Goal: Task Accomplishment & Management: Complete application form

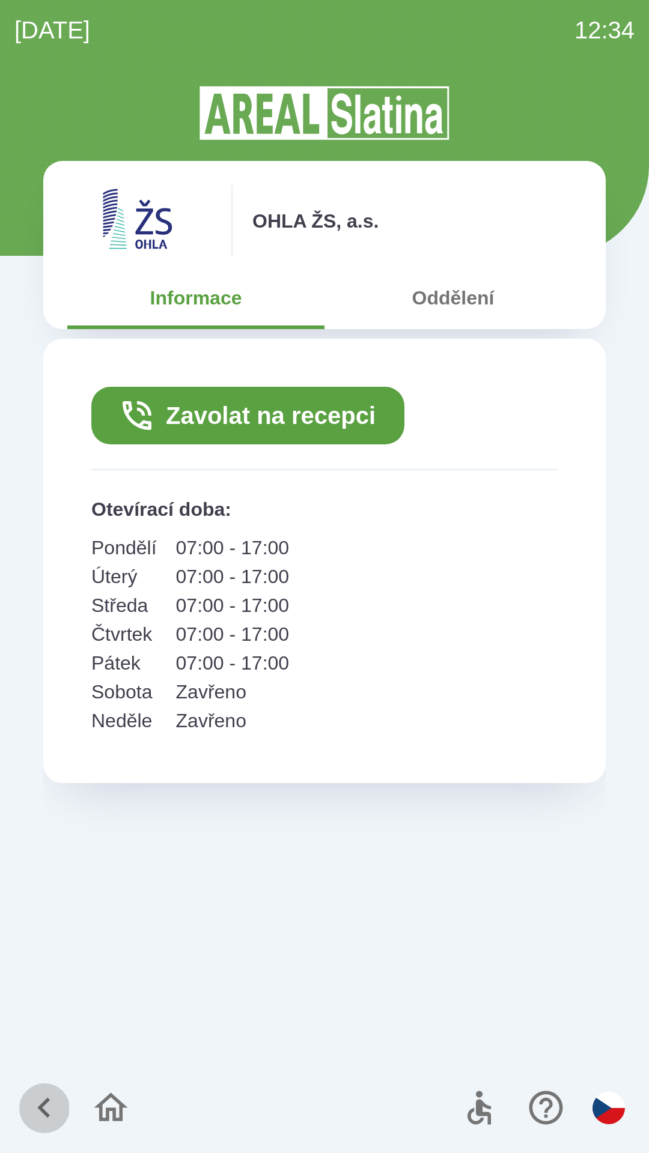
click at [35, 1086] on button "button" at bounding box center [44, 1108] width 50 height 50
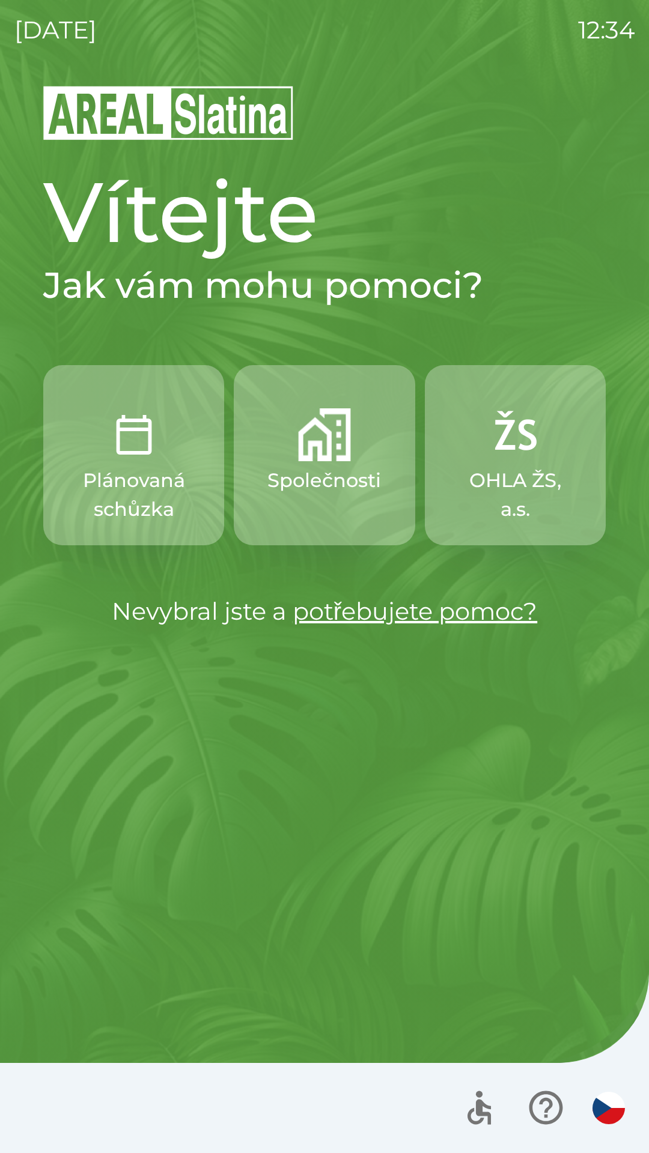
click at [135, 493] on p "Plánovaná schůzka" at bounding box center [133, 495] width 123 height 58
click at [123, 477] on p "Plánovaná schůzka" at bounding box center [133, 495] width 123 height 58
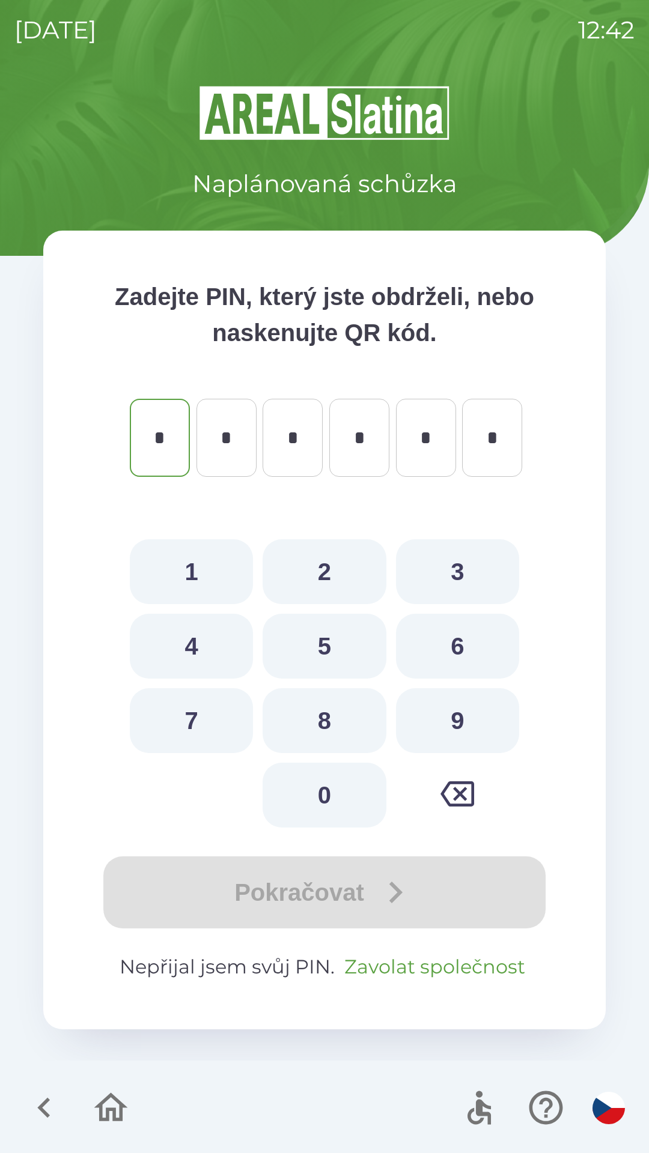
click at [441, 961] on button "Zavolat společnost" at bounding box center [434, 966] width 190 height 29
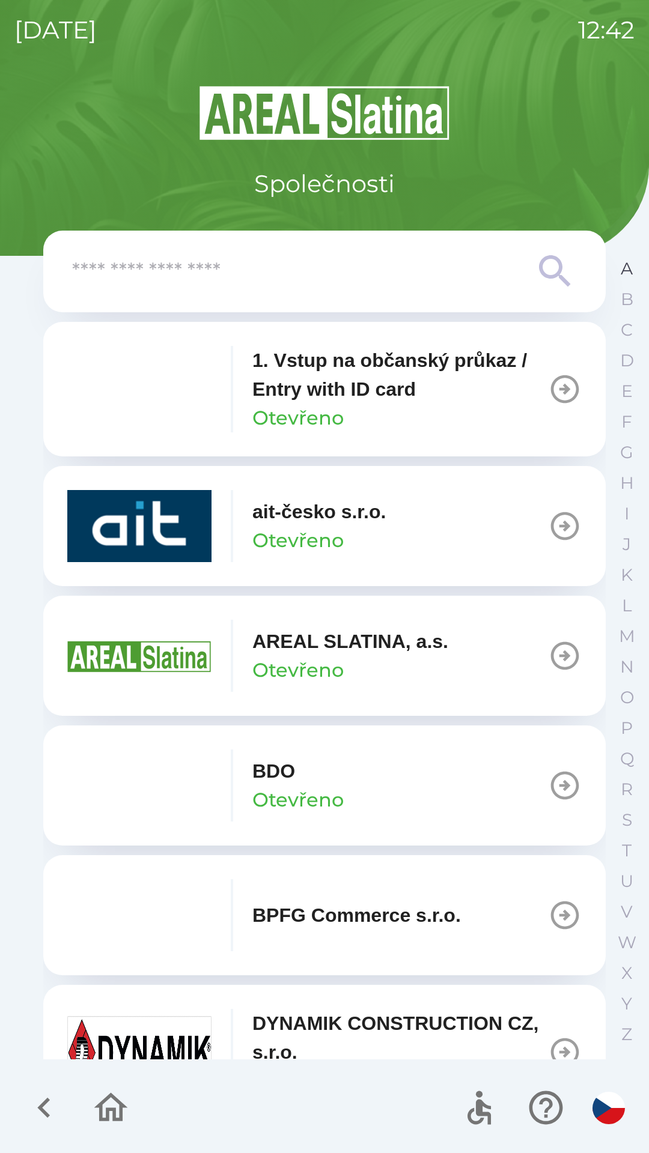
click at [619, 271] on button "A" at bounding box center [626, 268] width 30 height 31
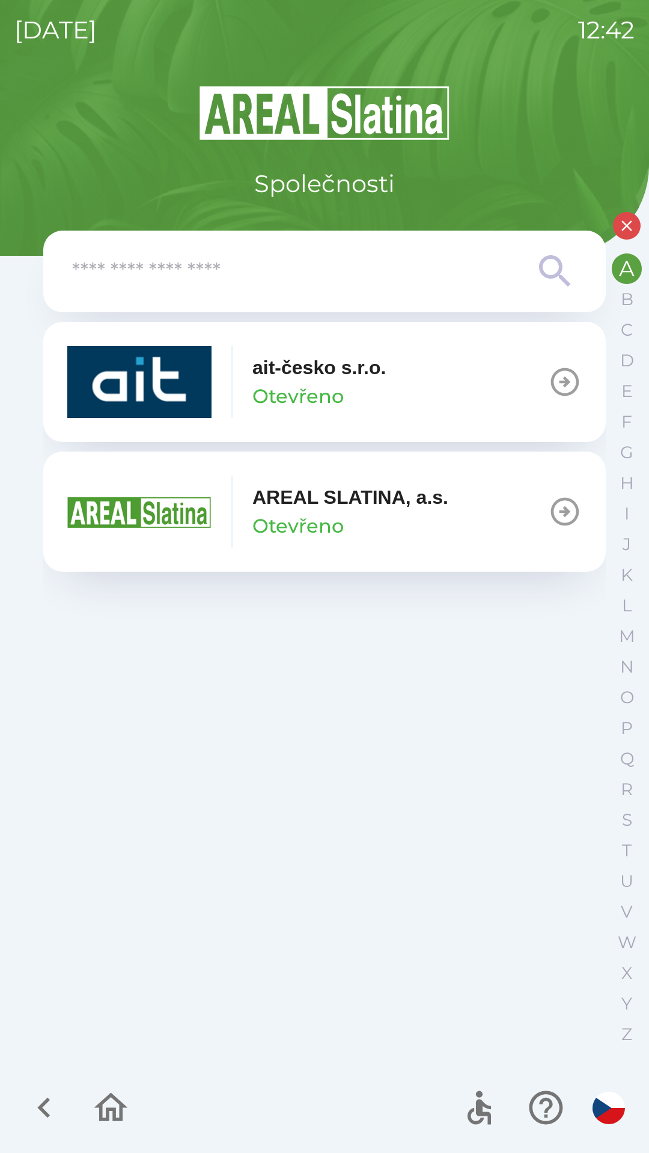
click at [300, 501] on p "AREAL SLATINA, a.s." at bounding box center [350, 497] width 196 height 29
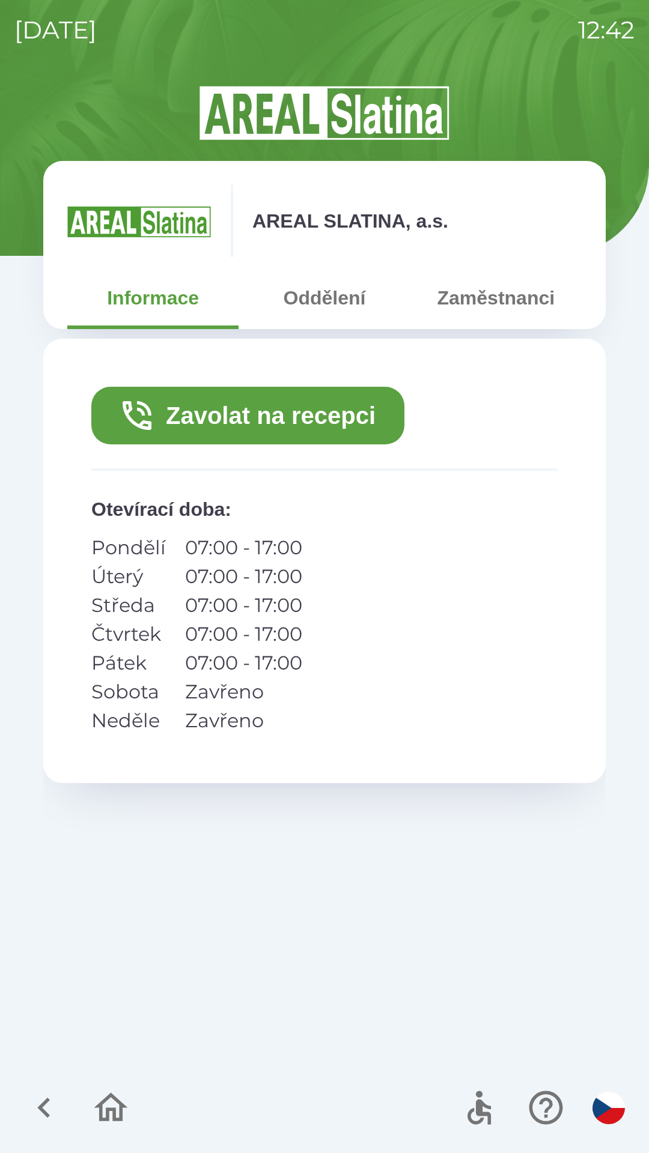
click at [300, 414] on button "Zavolat na recepci" at bounding box center [247, 416] width 313 height 58
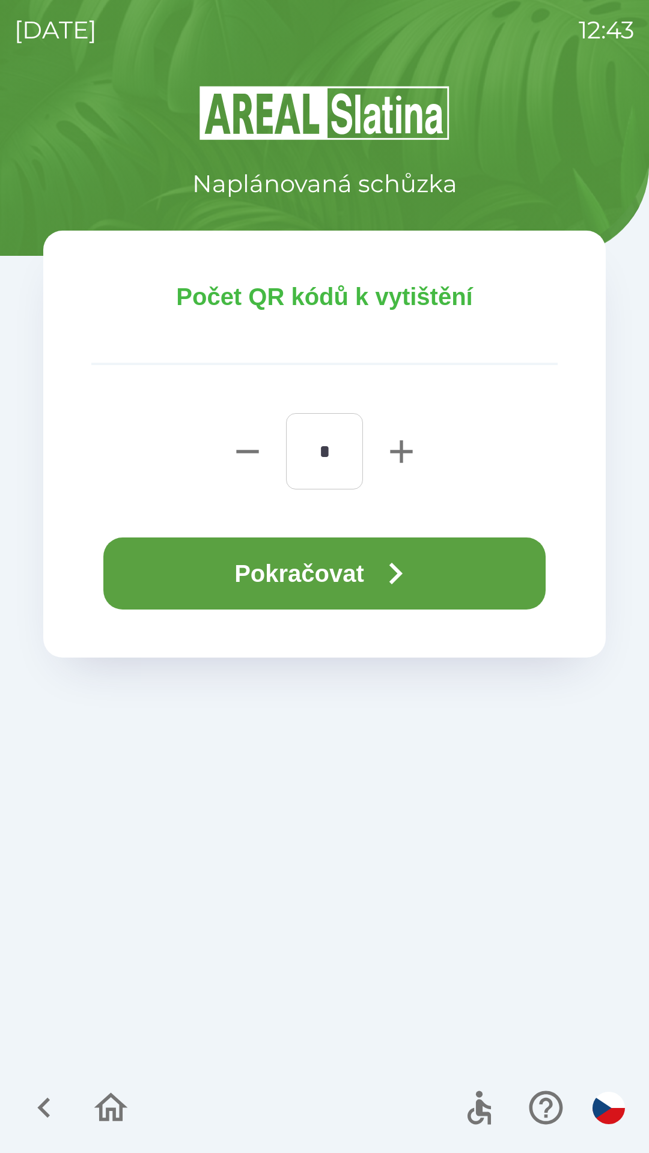
click at [303, 567] on button "Pokračovat" at bounding box center [324, 573] width 442 height 72
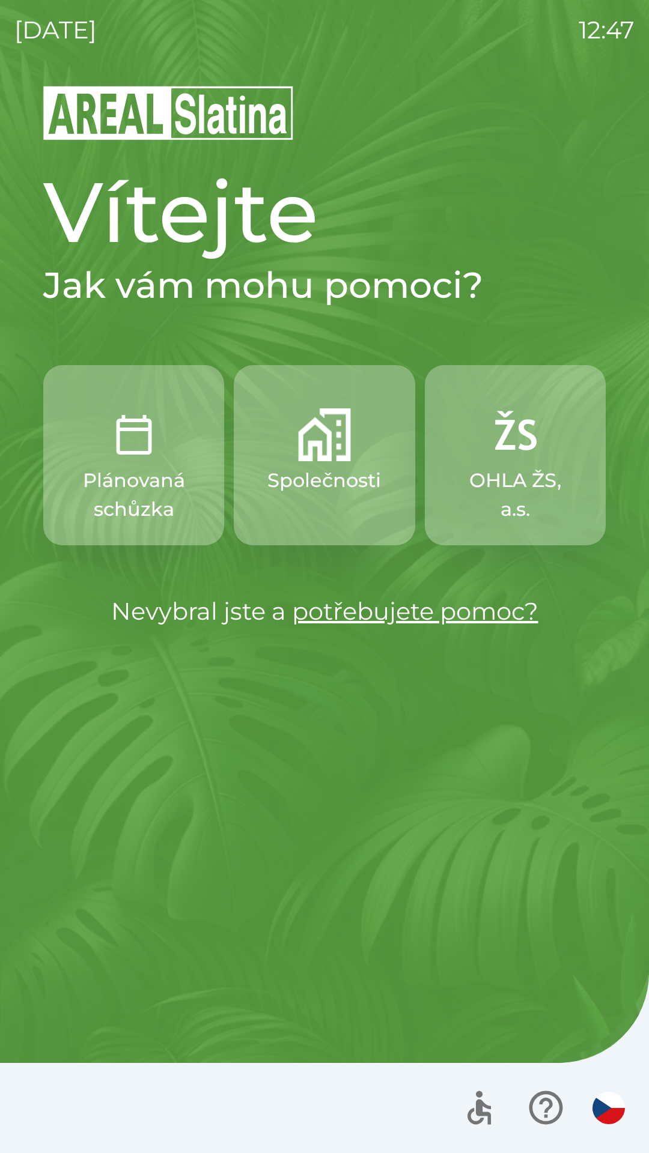
click at [313, 419] on img "button" at bounding box center [324, 434] width 53 height 53
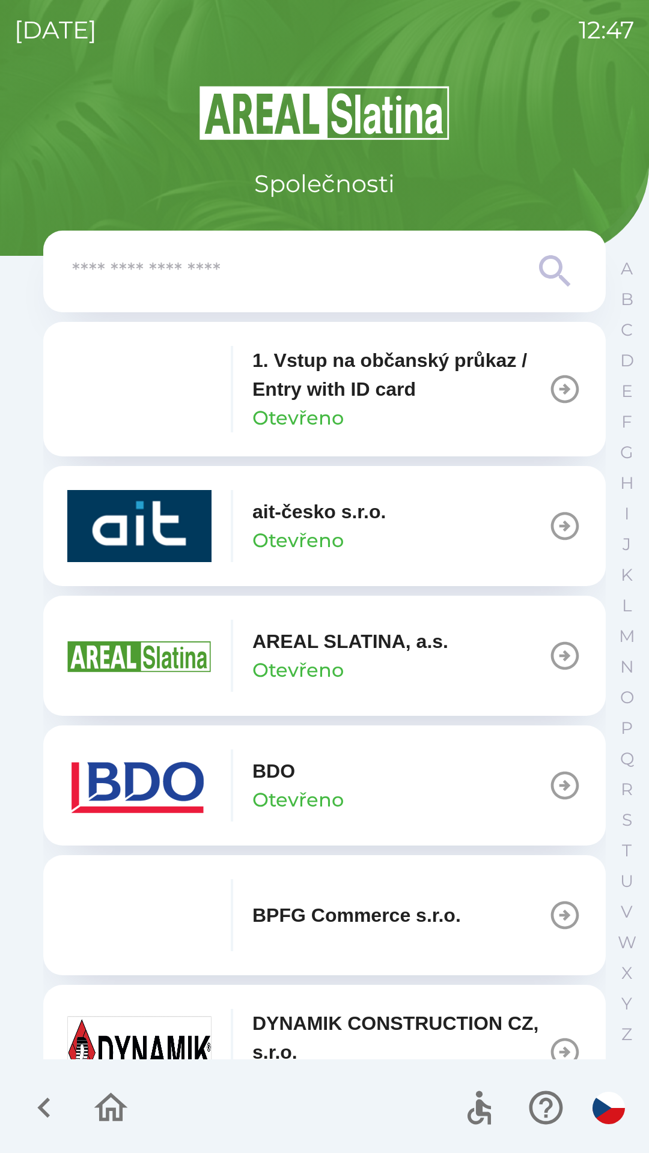
click at [232, 378] on div "button" at bounding box center [232, 389] width 2 height 86
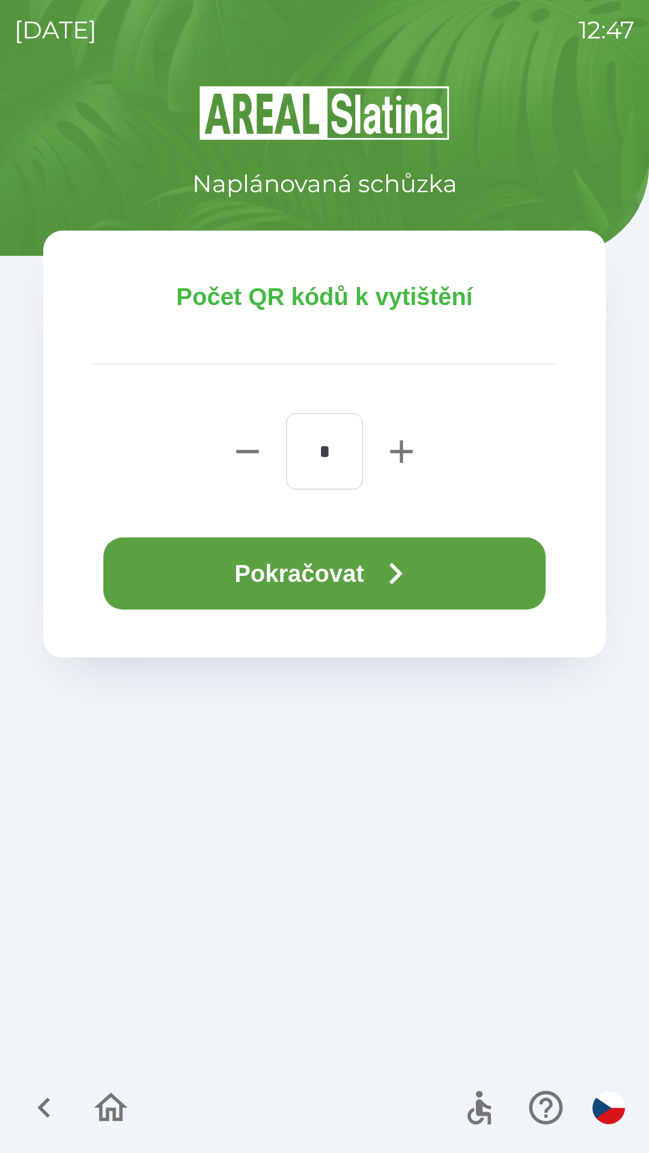
click at [304, 565] on button "Pokračovat" at bounding box center [324, 573] width 442 height 72
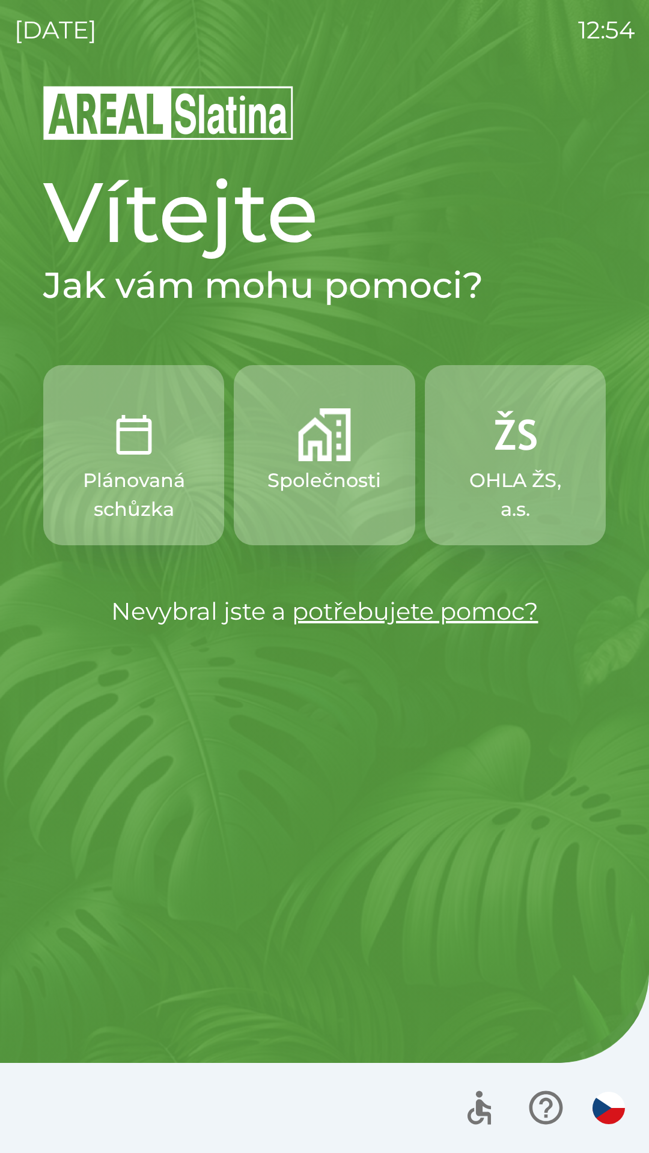
click at [330, 467] on p "Společnosti" at bounding box center [324, 480] width 114 height 29
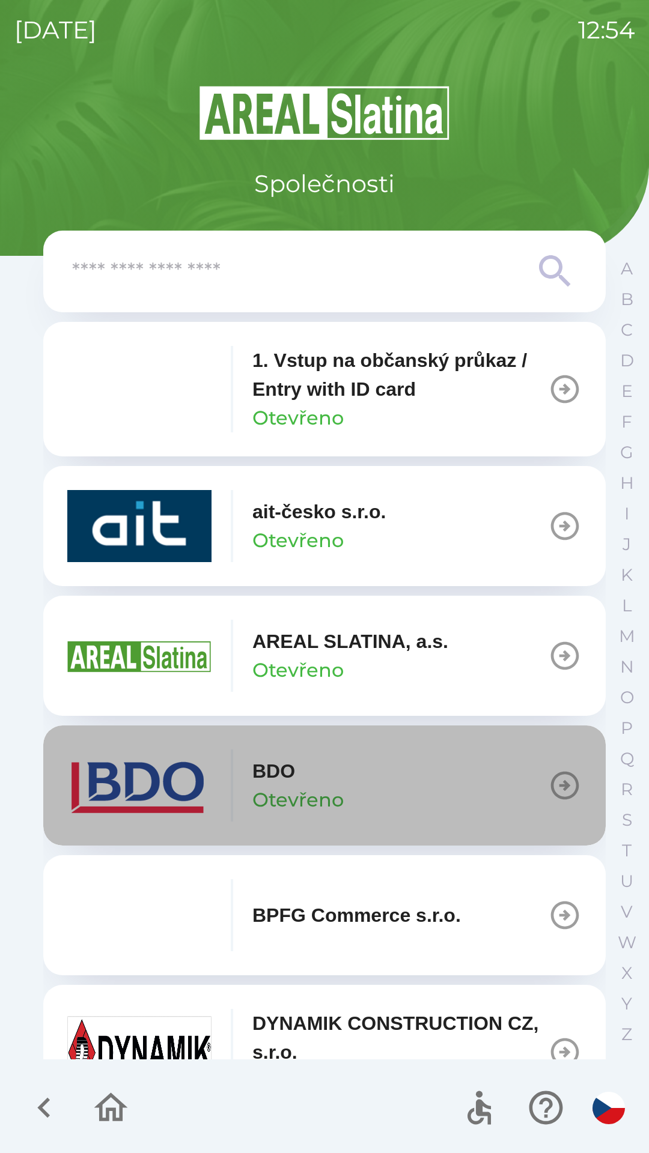
click at [362, 786] on button "BDO Otevřeno" at bounding box center [324, 785] width 562 height 120
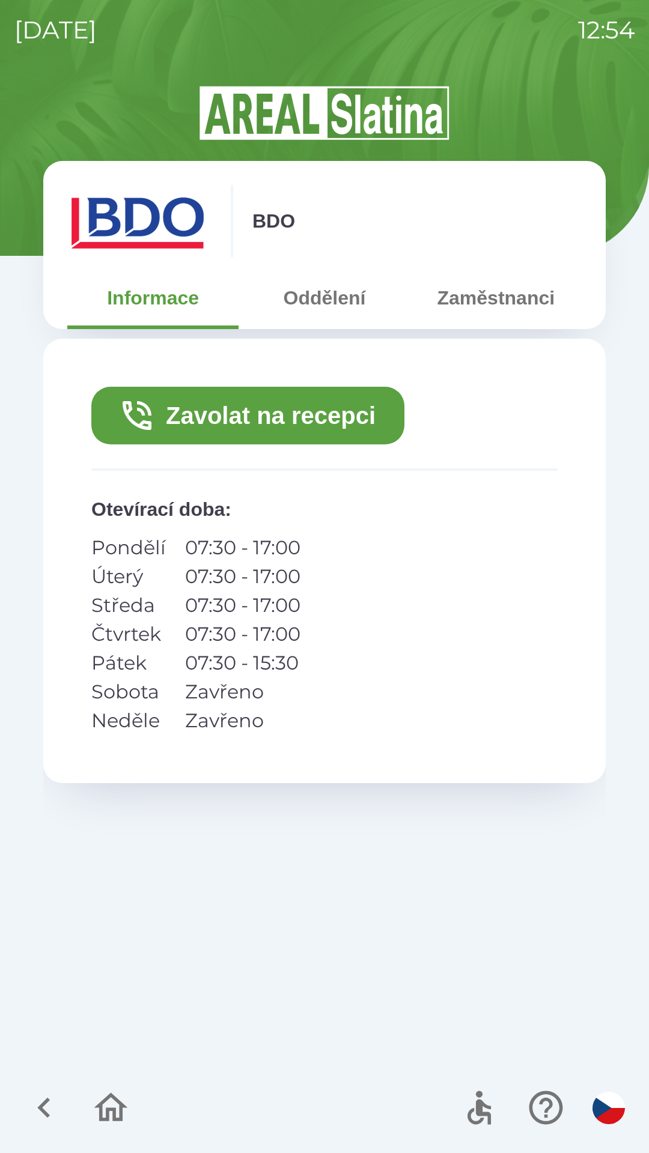
click at [305, 414] on button "Zavolat na recepci" at bounding box center [247, 416] width 313 height 58
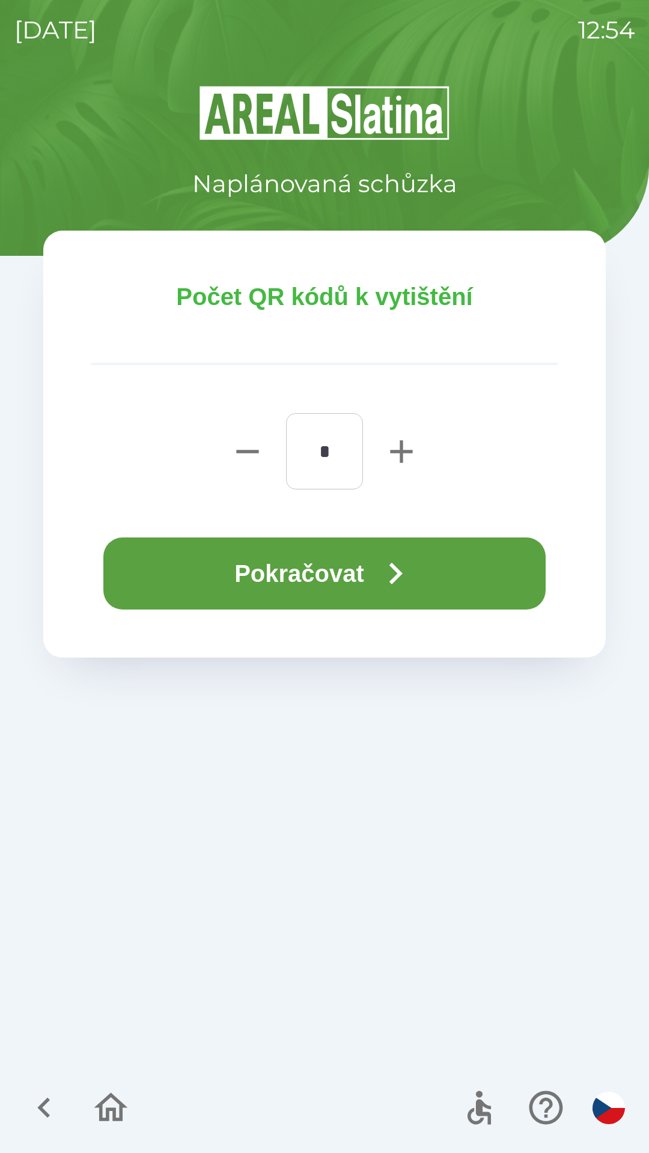
click at [328, 563] on button "Pokračovat" at bounding box center [324, 573] width 442 height 72
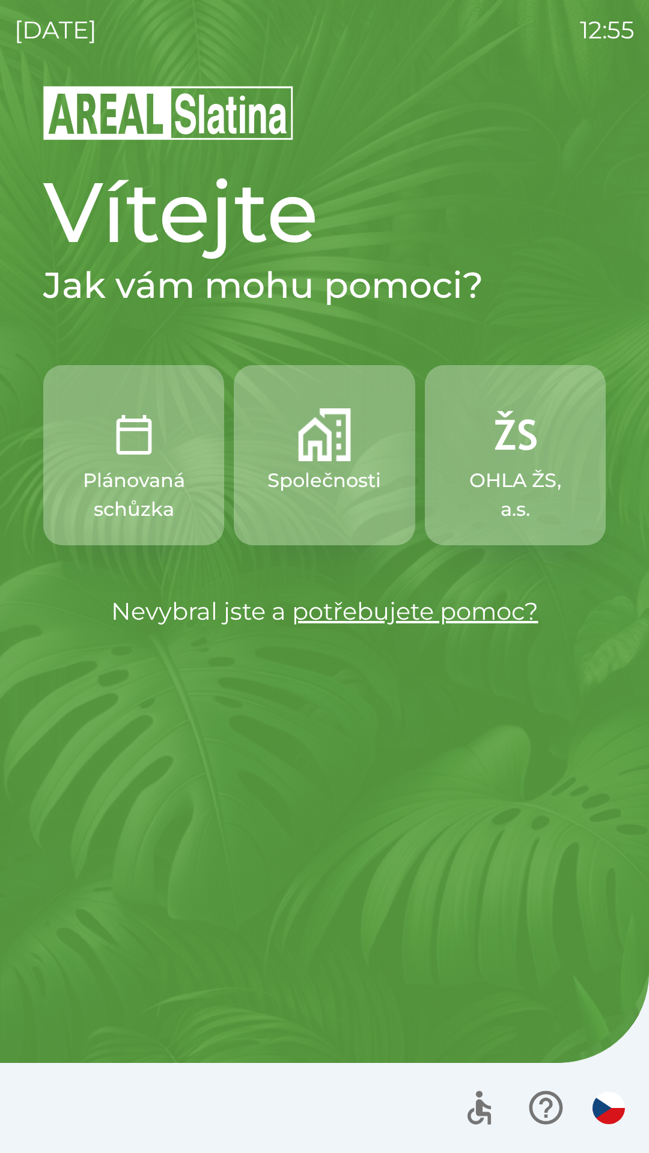
click at [153, 485] on p "Plánovaná schůzka" at bounding box center [133, 495] width 123 height 58
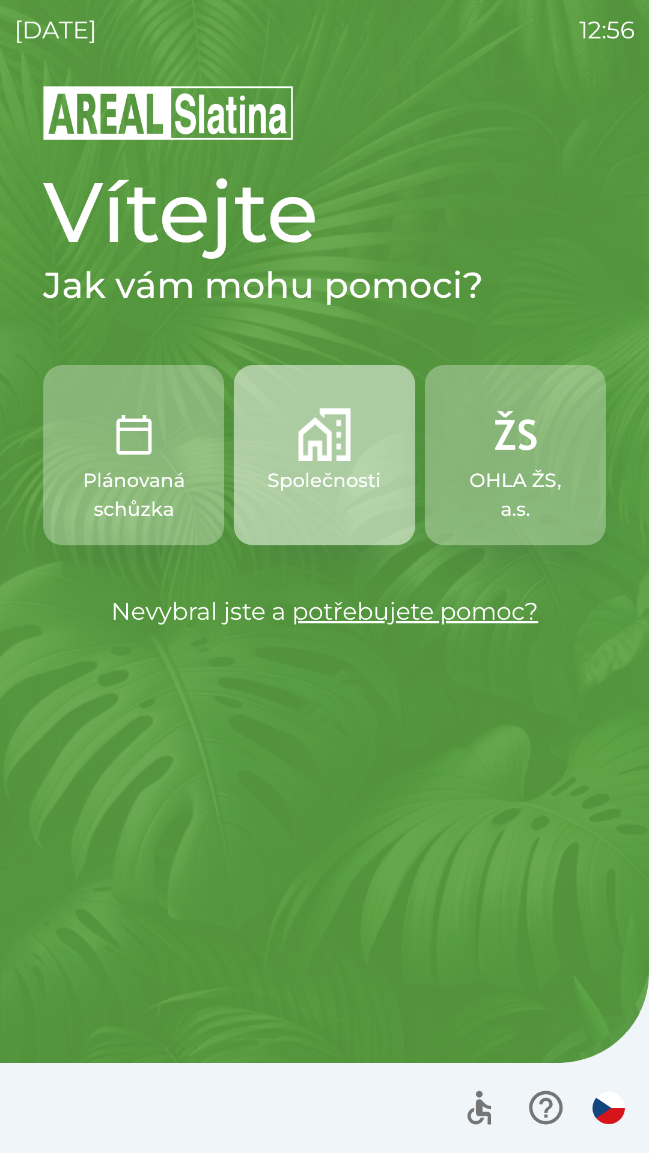
click at [328, 488] on p "Společnosti" at bounding box center [324, 480] width 114 height 29
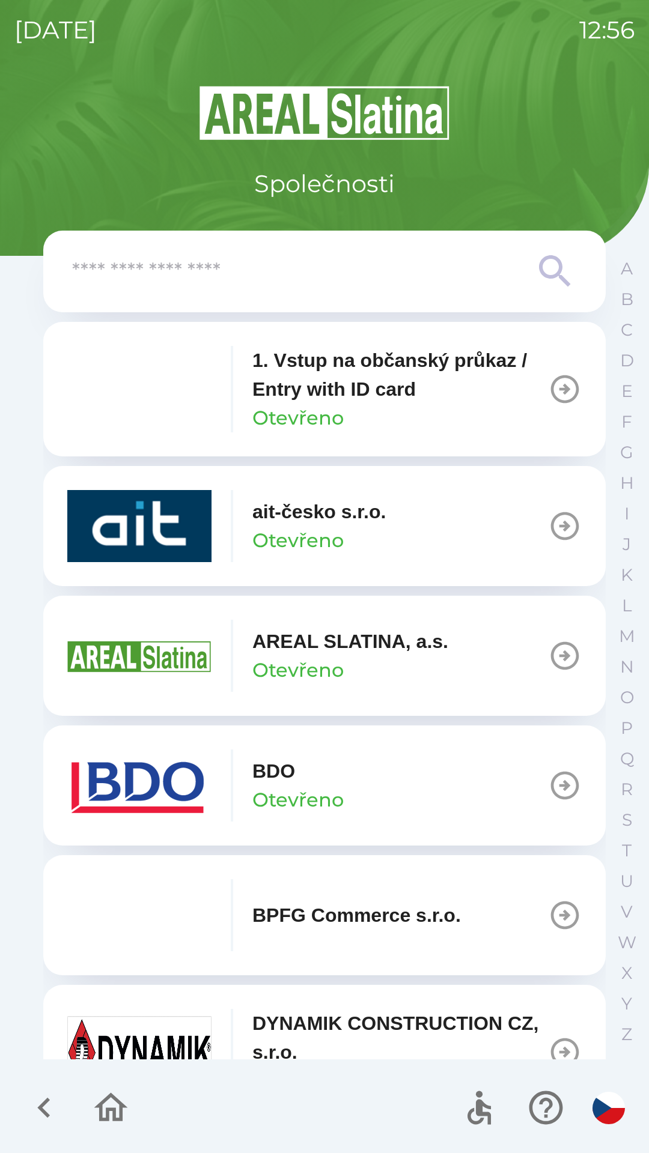
click at [371, 795] on button "BDO Otevřeno" at bounding box center [324, 785] width 562 height 120
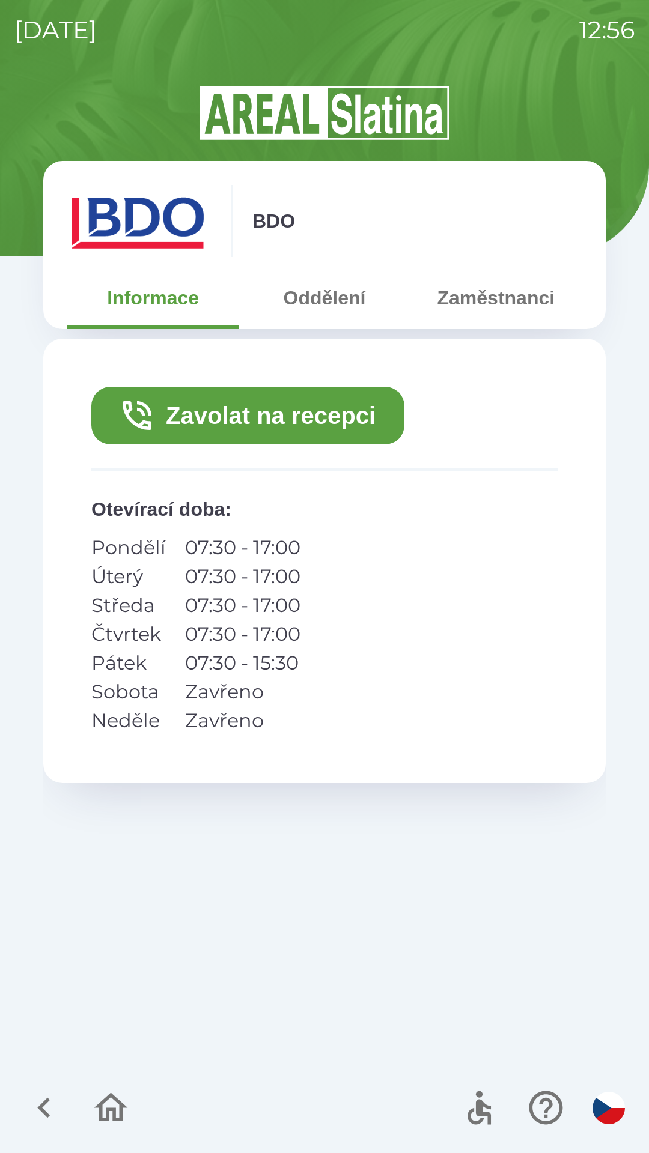
click at [328, 416] on button "Zavolat na recepci" at bounding box center [247, 416] width 313 height 58
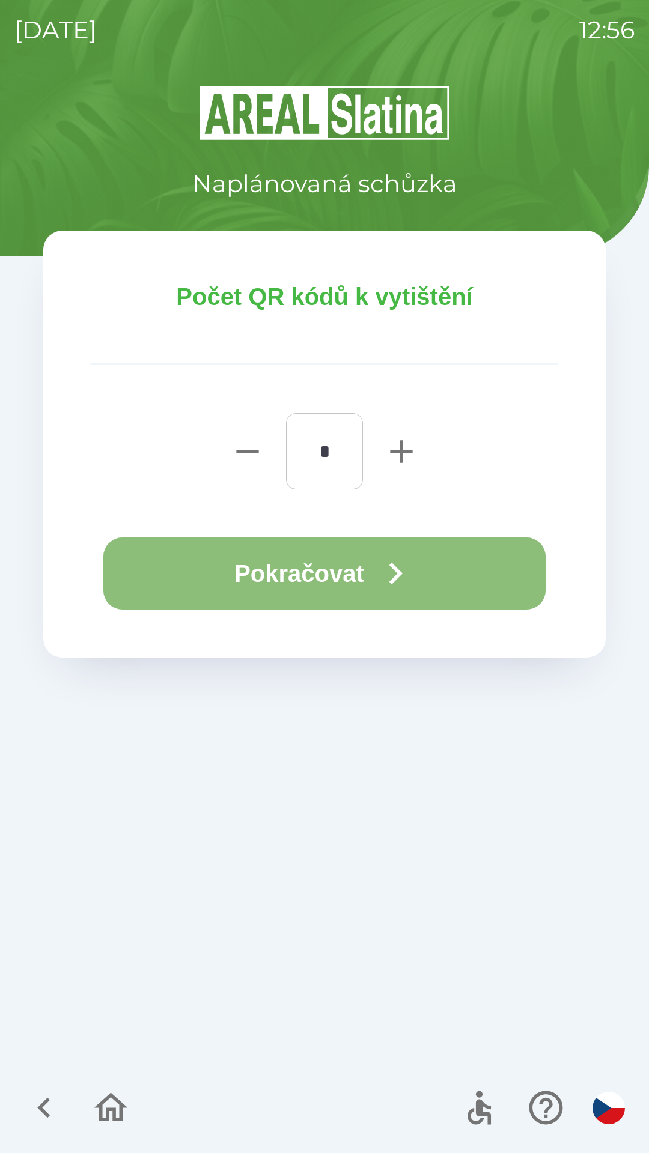
click at [325, 574] on button "Pokračovat" at bounding box center [324, 573] width 442 height 72
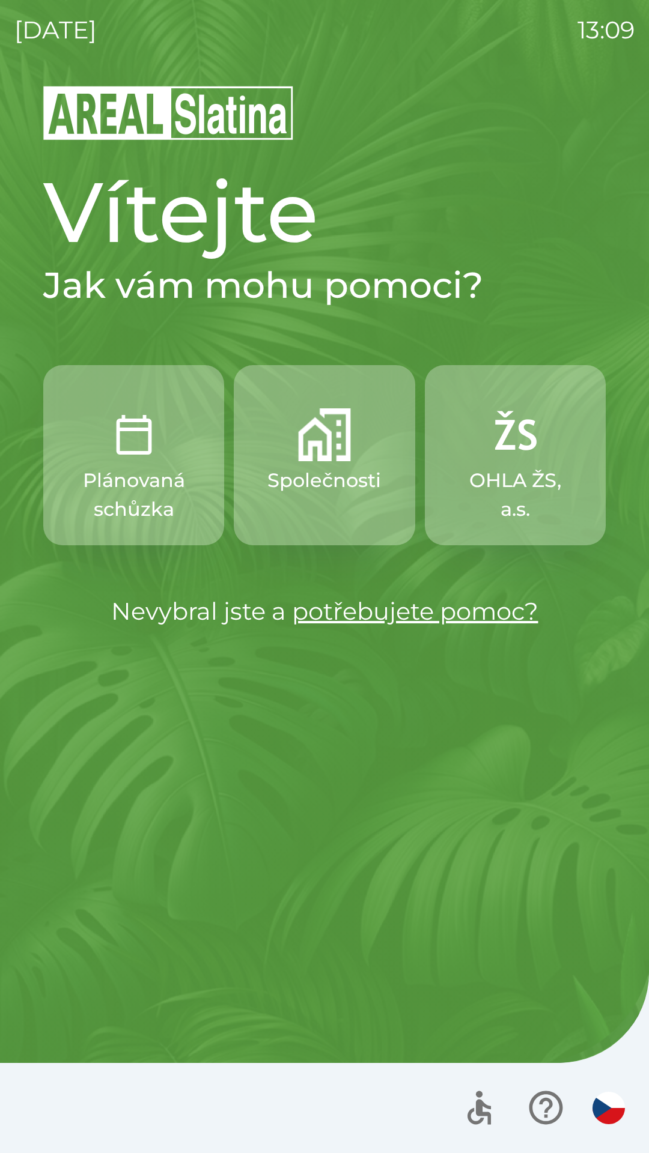
click at [328, 437] on img "button" at bounding box center [324, 434] width 53 height 53
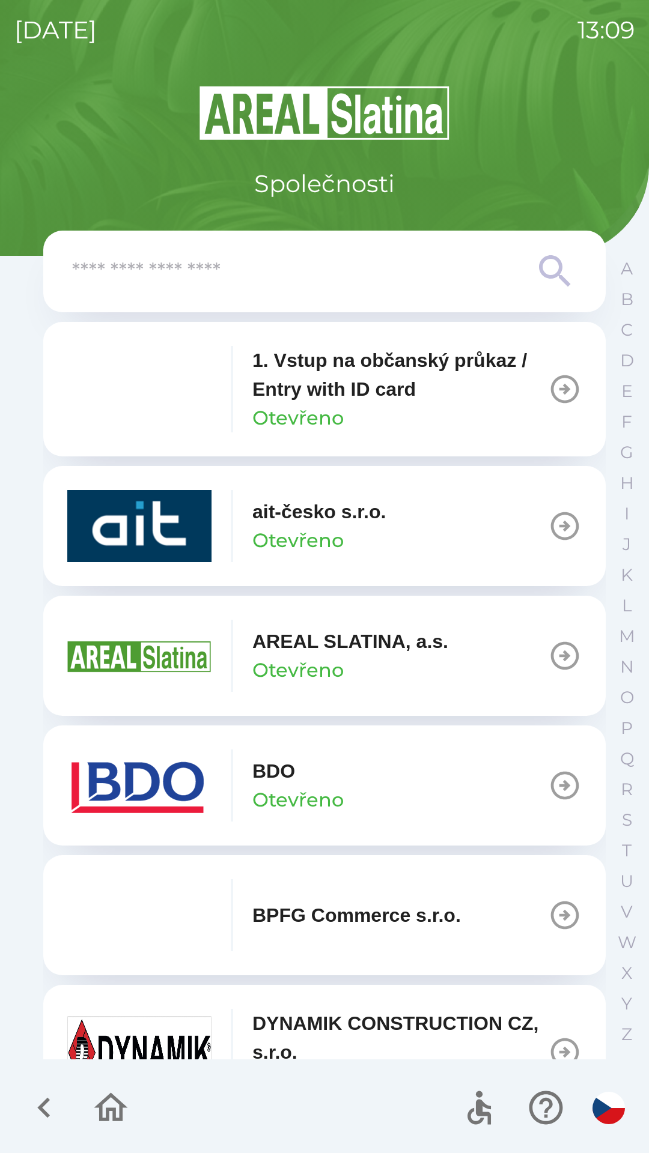
click at [192, 792] on img "button" at bounding box center [139, 785] width 144 height 72
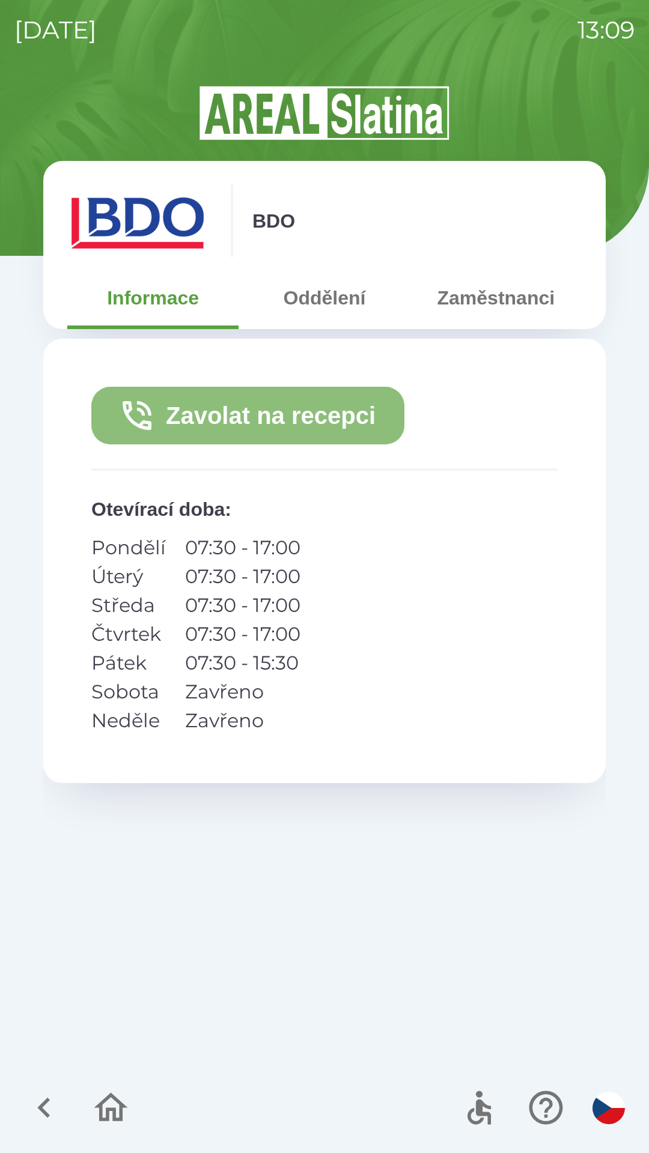
click at [301, 411] on button "Zavolat na recepci" at bounding box center [247, 416] width 313 height 58
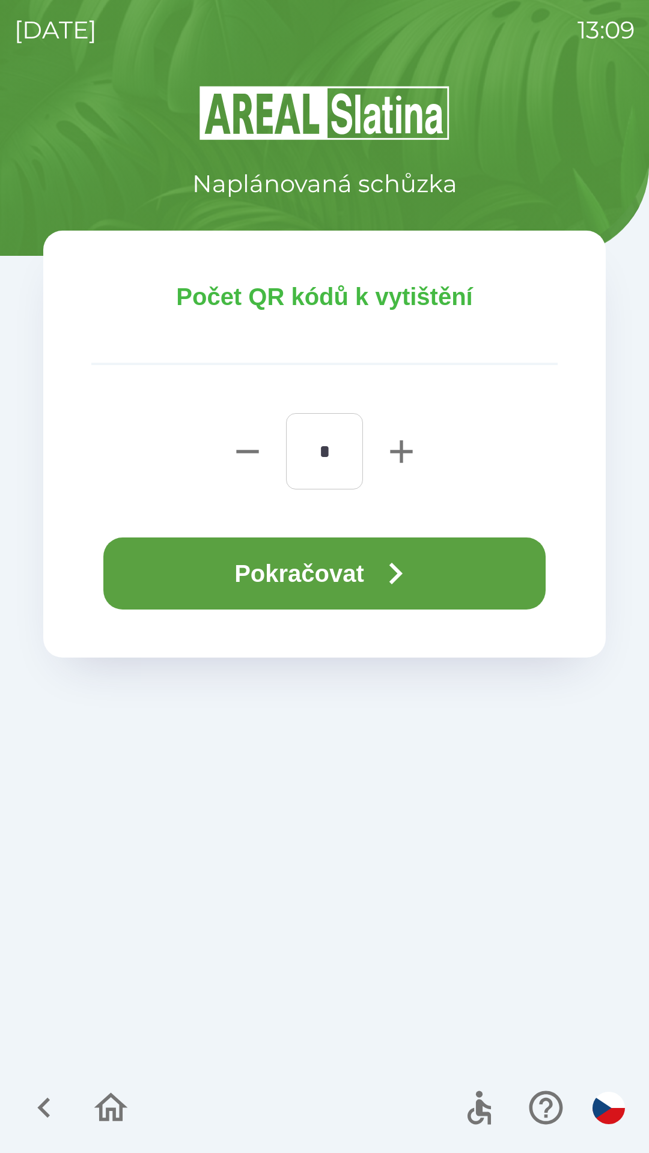
click at [400, 443] on icon "button" at bounding box center [401, 451] width 22 height 22
type input "*"
click at [377, 552] on button "Pokračovat" at bounding box center [324, 573] width 442 height 72
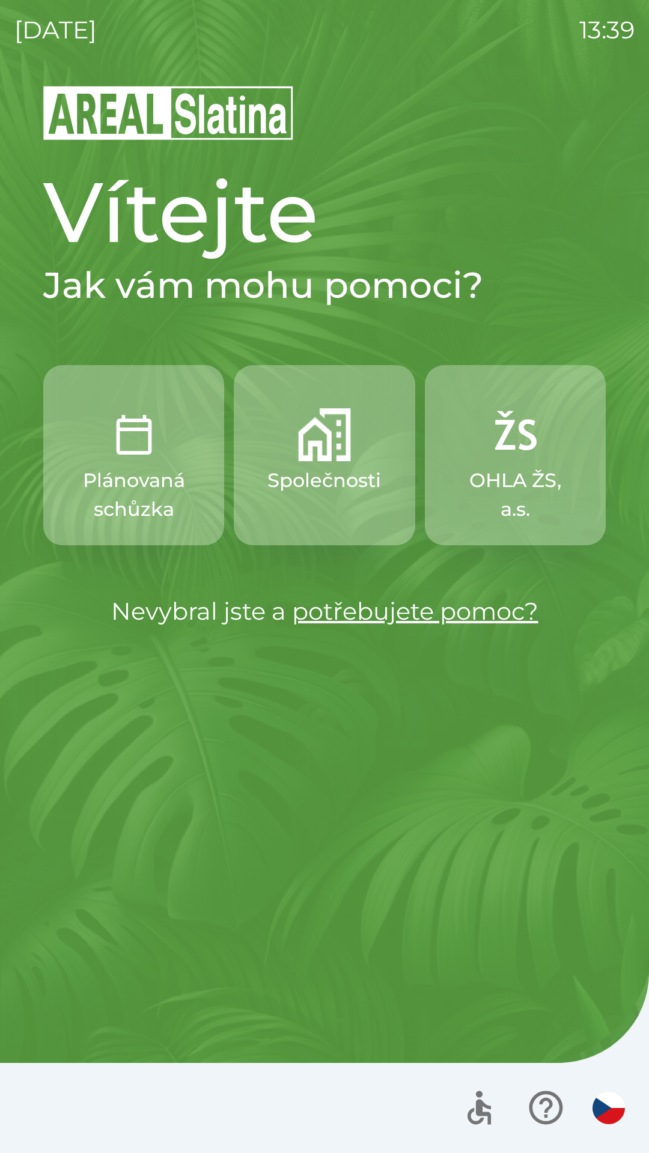
click at [288, 468] on p "Společnosti" at bounding box center [324, 480] width 114 height 29
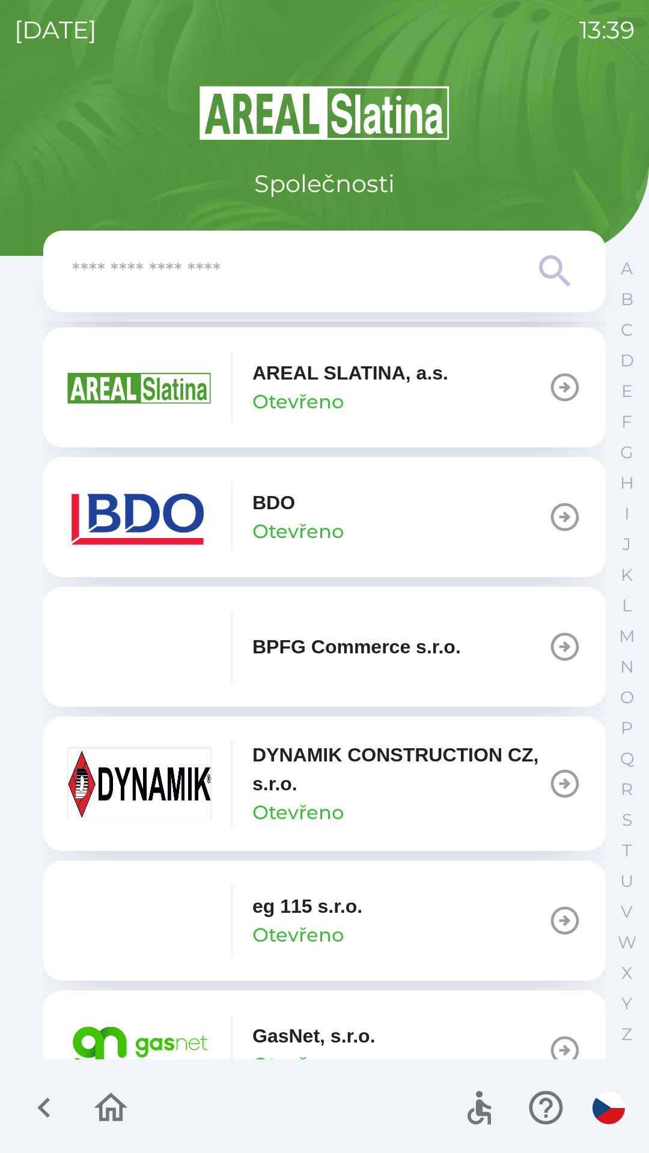
scroll to position [269, 0]
click at [341, 514] on div "BDO Otevřeno" at bounding box center [297, 517] width 91 height 58
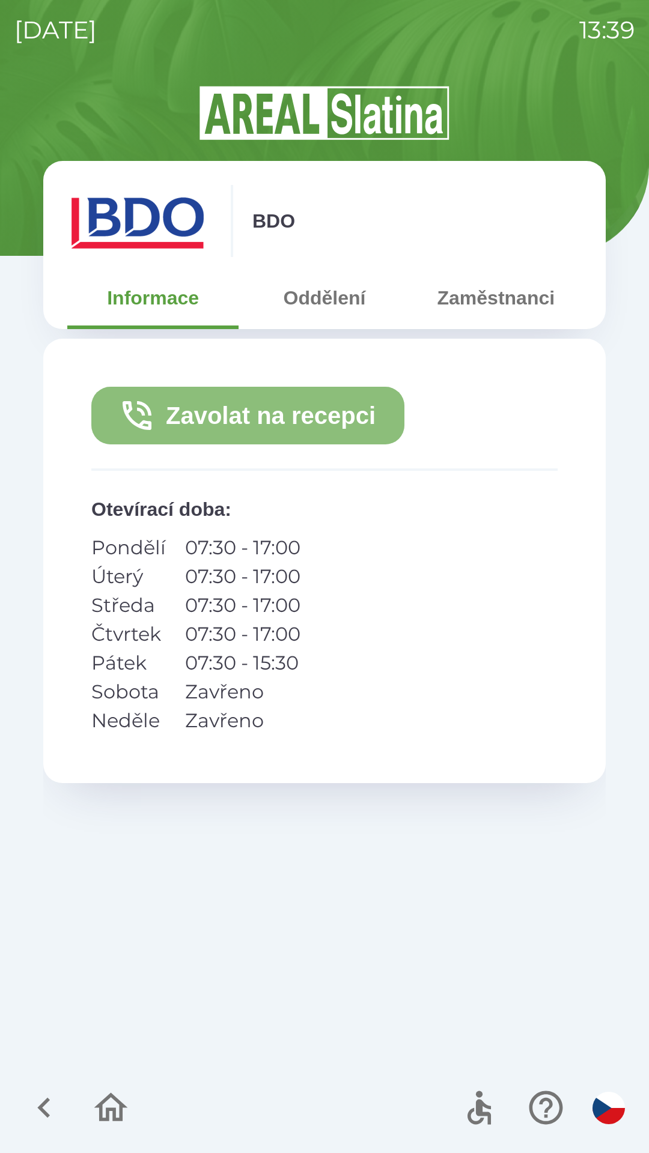
click at [265, 401] on button "Zavolat na recepci" at bounding box center [247, 416] width 313 height 58
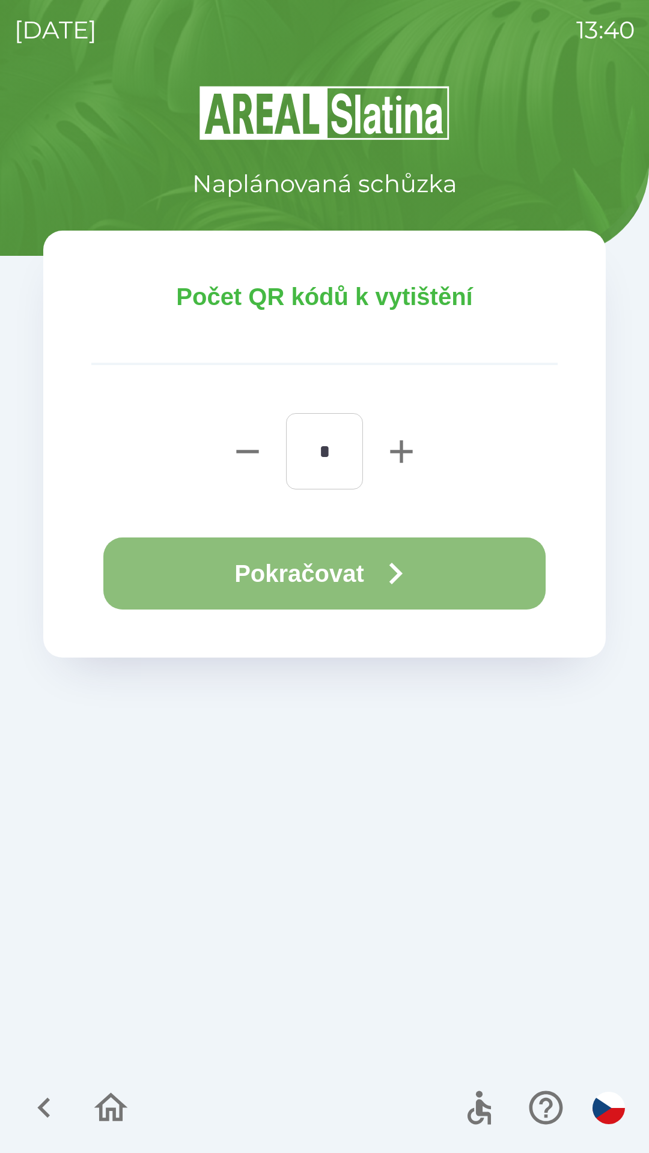
click at [344, 575] on button "Pokračovat" at bounding box center [324, 573] width 442 height 72
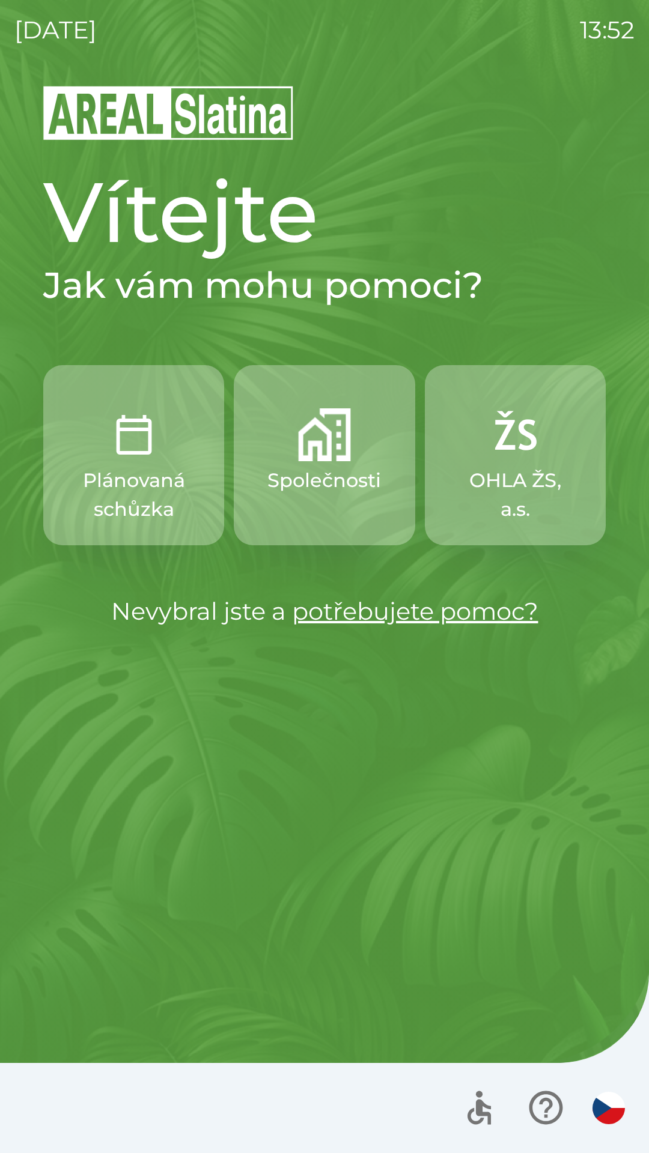
click at [53, 1145] on div at bounding box center [324, 1108] width 649 height 90
